Goal: Task Accomplishment & Management: Manage account settings

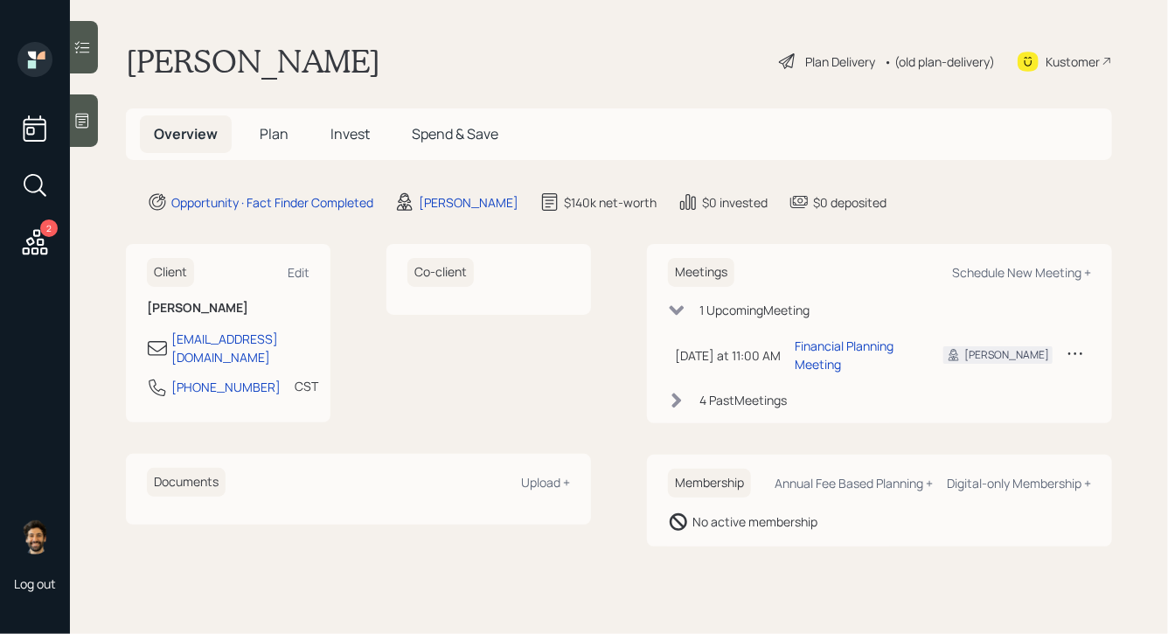
click at [233, 511] on div "Client Edit [PERSON_NAME] [EMAIL_ADDRESS][DOMAIN_NAME] [PHONE_NUMBER] CST Curre…" at bounding box center [358, 395] width 465 height 303
click at [441, 197] on div "[PERSON_NAME]" at bounding box center [469, 202] width 100 height 18
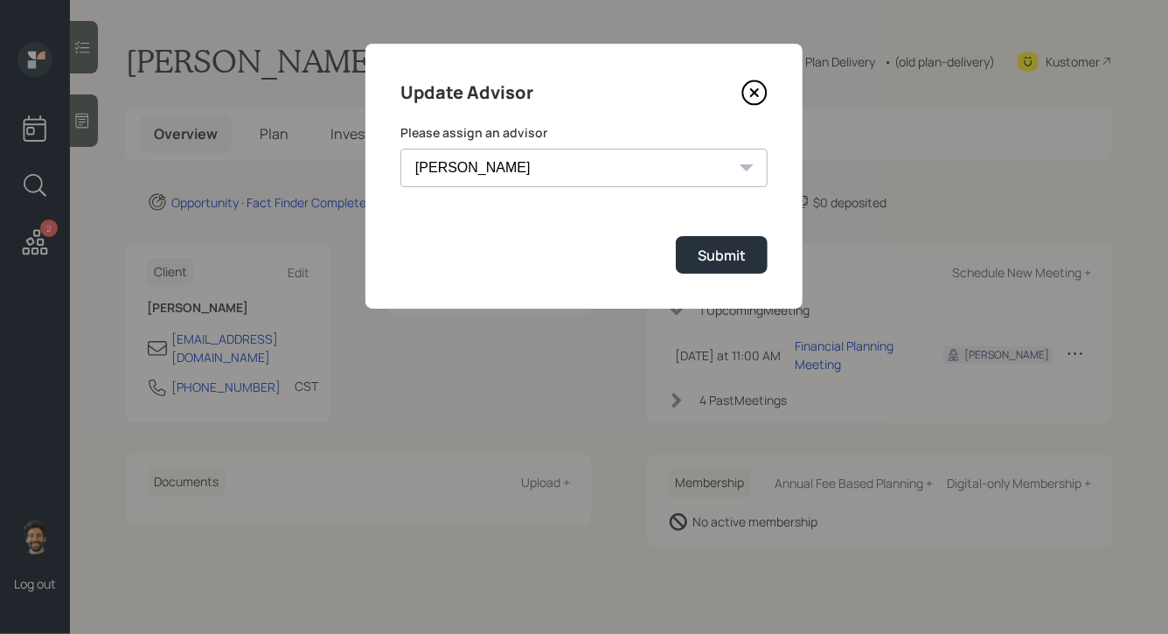
click at [507, 178] on select "[PERSON_NAME] [PERSON_NAME] End [PERSON_NAME] [PERSON_NAME] [PERSON_NAME] [PERS…" at bounding box center [583, 168] width 367 height 38
select select "f14b762f-c7c2-4b89-9227-8fa891345eea"
click at [400, 149] on select "[PERSON_NAME] [PERSON_NAME] End [PERSON_NAME] [PERSON_NAME] [PERSON_NAME] [PERS…" at bounding box center [583, 168] width 367 height 38
click at [698, 253] on div "Submit" at bounding box center [722, 255] width 48 height 19
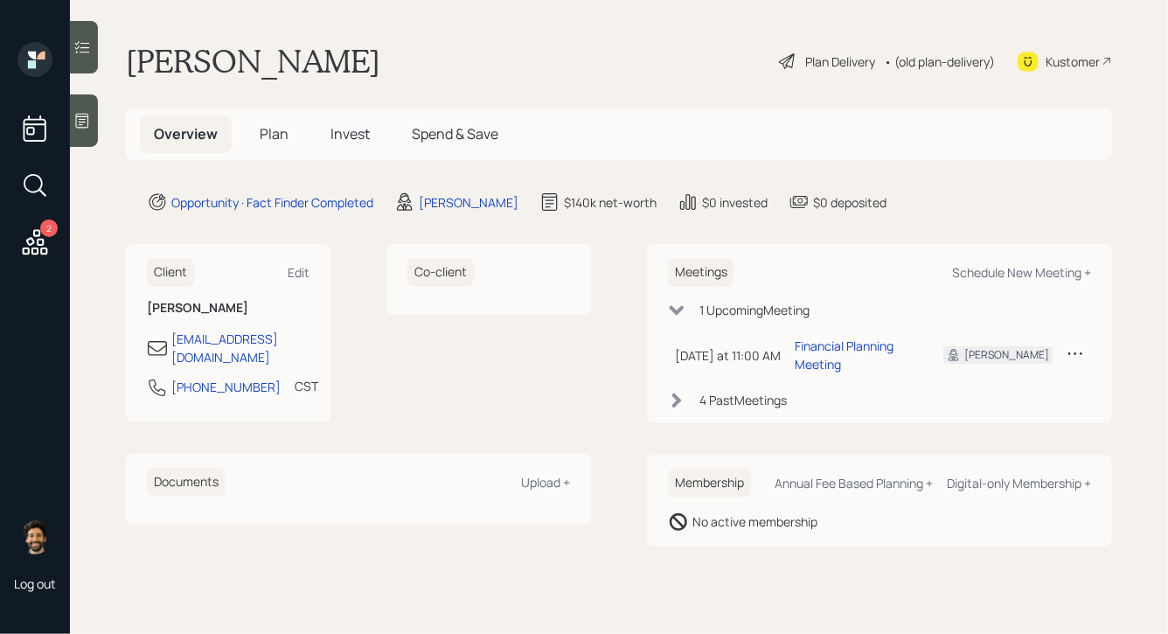
click at [274, 133] on span "Plan" at bounding box center [274, 133] width 29 height 19
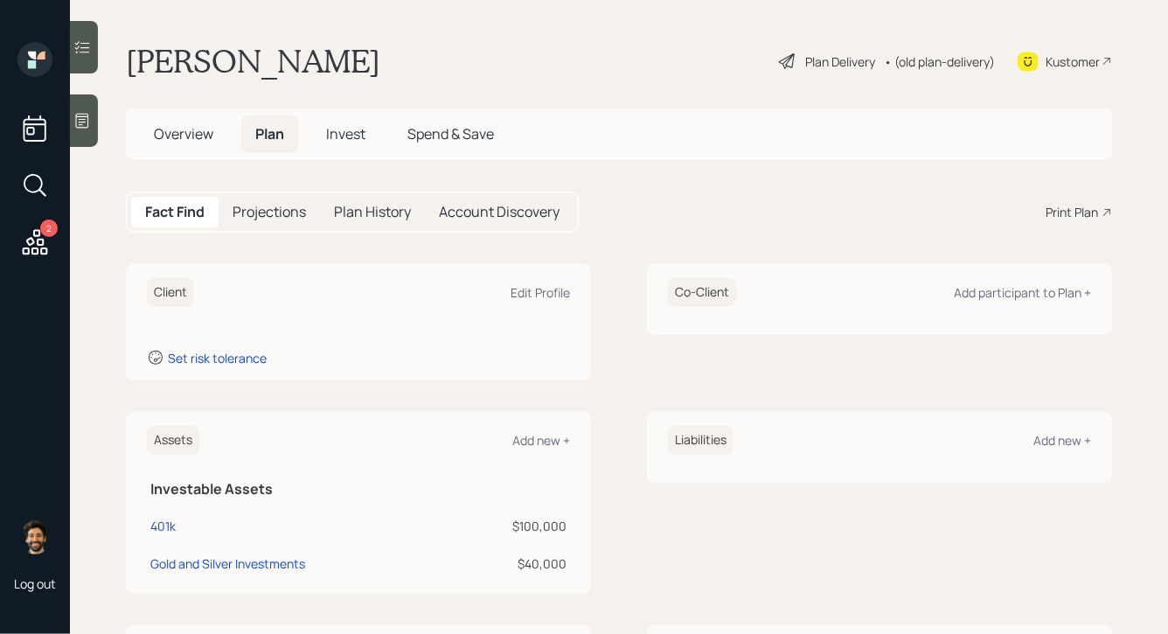
click at [346, 128] on span "Invest" at bounding box center [345, 133] width 39 height 19
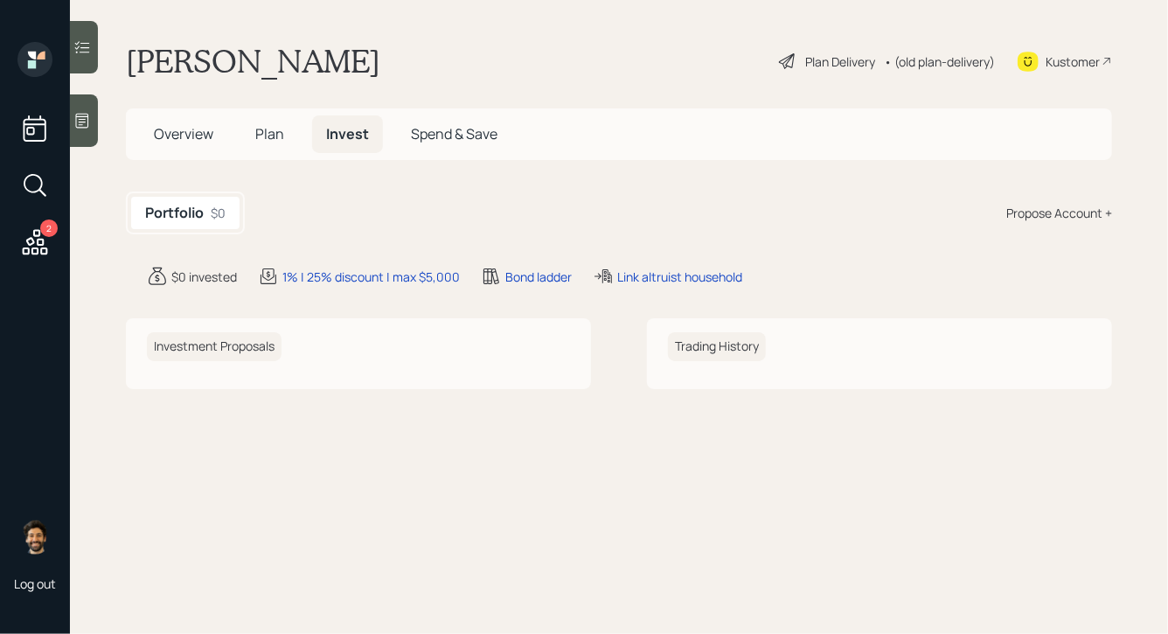
click at [1077, 214] on div "Propose Account +" at bounding box center [1059, 213] width 106 height 18
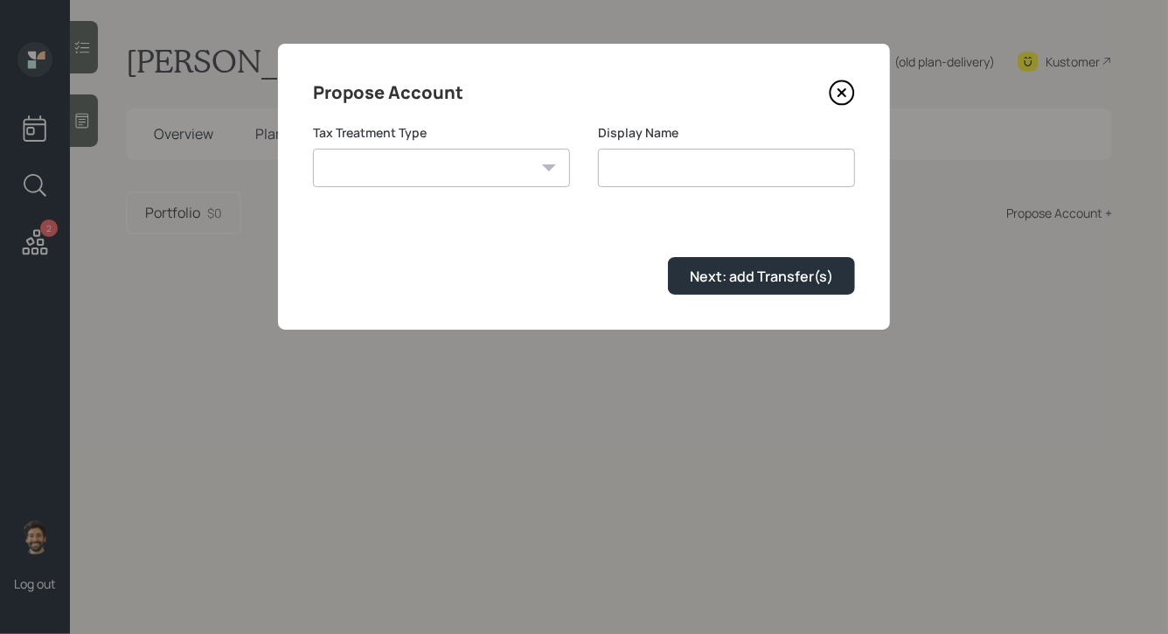
click at [460, 167] on select "[PERSON_NAME] Taxable Traditional" at bounding box center [441, 168] width 257 height 38
select select "traditional"
click at [313, 149] on select "[PERSON_NAME] Taxable Traditional" at bounding box center [441, 168] width 257 height 38
type input "Traditional"
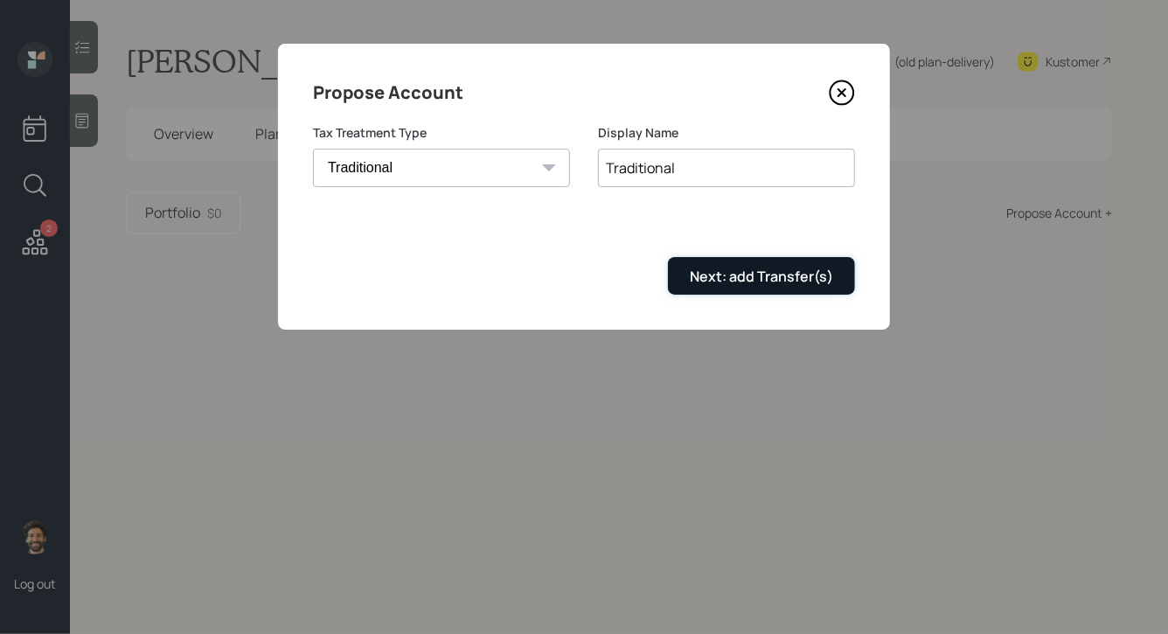
click at [681, 260] on button "Next: add Transfer(s)" at bounding box center [761, 276] width 187 height 38
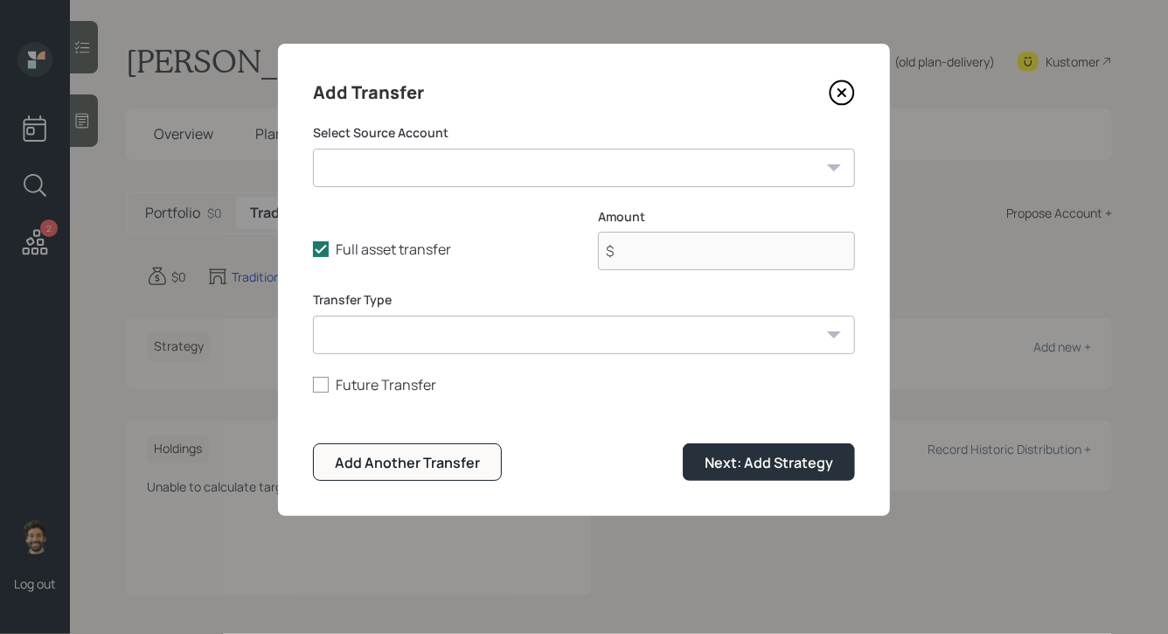
click at [377, 159] on select "401k ($100,000 | 401(k)) Gold and Silver Investments ($40,000 | Taxable Investm…" at bounding box center [584, 168] width 542 height 38
select select "716de899-ec7d-4327-a65e-68370f6dfd1d"
click at [313, 149] on select "401k ($100,000 | 401(k)) Gold and Silver Investments ($40,000 | Taxable Investm…" at bounding box center [584, 168] width 542 height 38
type input "$ 100,000"
click at [372, 336] on select "ACAT Transfer Non ACAT Transfer Capitalize Rollover Rollover Deposit" at bounding box center [584, 335] width 542 height 38
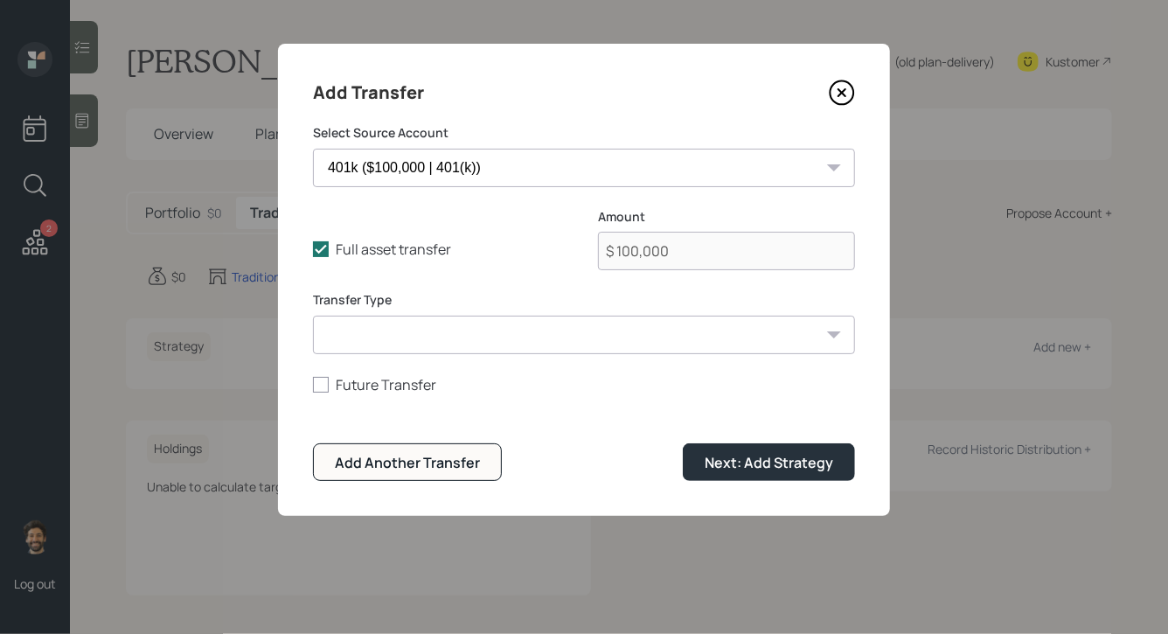
select select "acat_transfer"
click at [313, 316] on select "ACAT Transfer Non ACAT Transfer Capitalize Rollover Rollover Deposit" at bounding box center [584, 335] width 542 height 38
click at [787, 466] on div "Next: Add Strategy" at bounding box center [769, 462] width 129 height 19
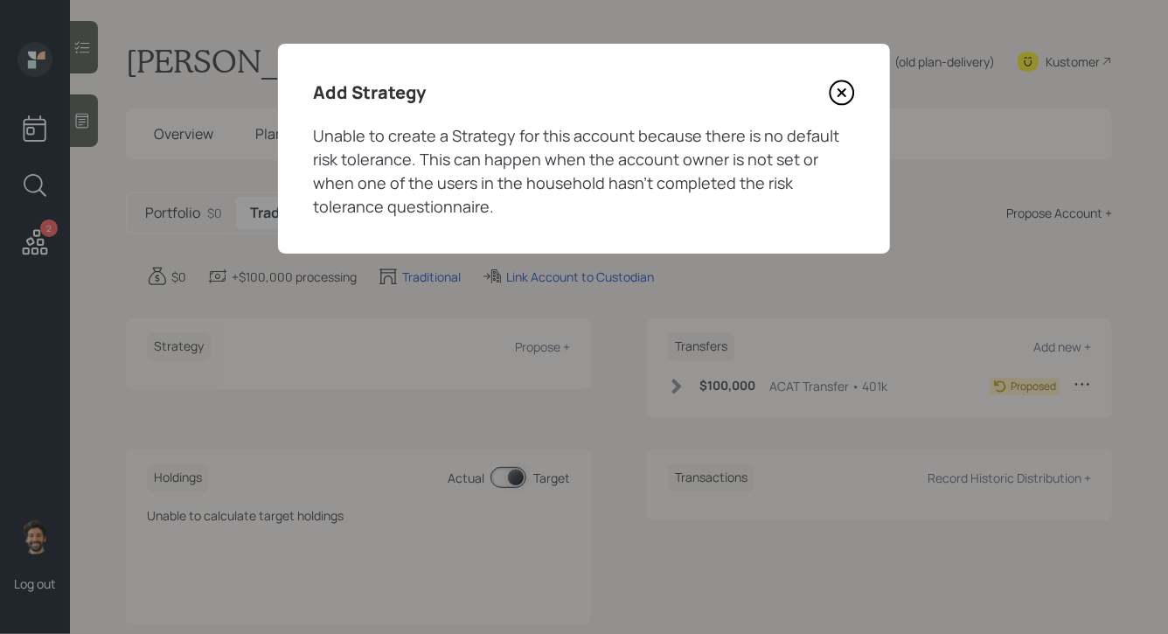
click at [838, 86] on icon at bounding box center [842, 93] width 26 height 26
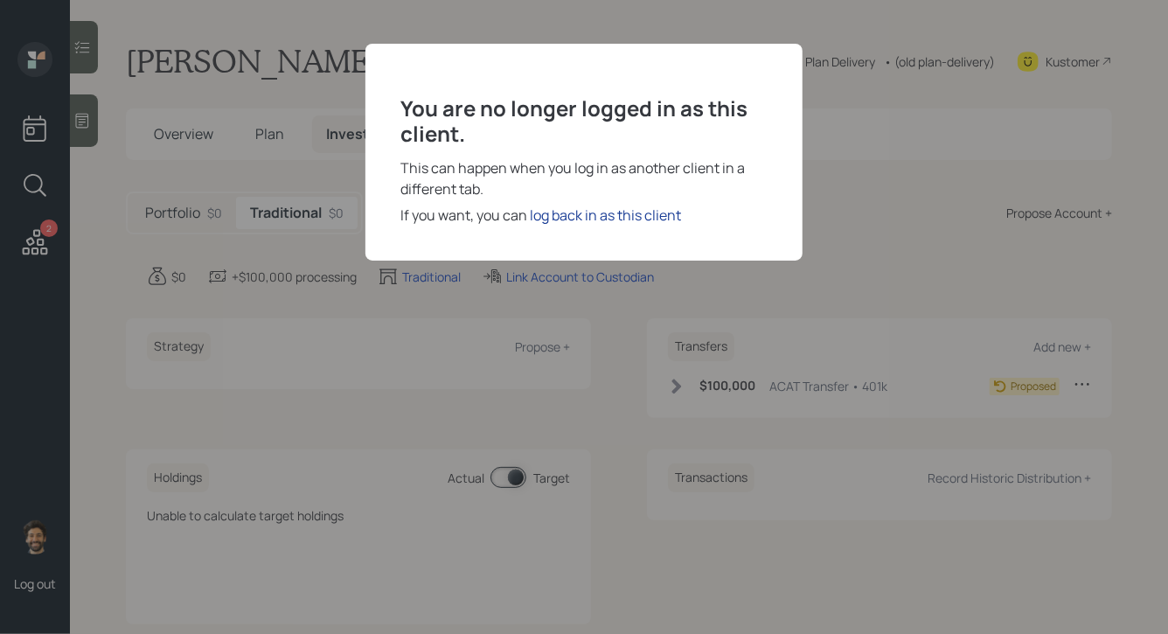
click at [571, 213] on div "log back in as this client" at bounding box center [605, 215] width 151 height 21
